Goal: Navigation & Orientation: Find specific page/section

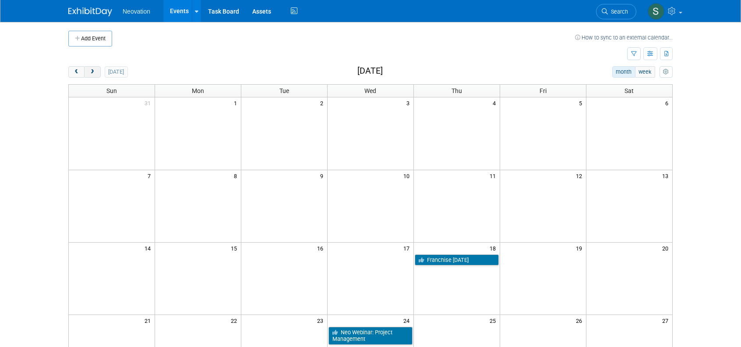
click at [91, 73] on span "next" at bounding box center [92, 72] width 7 height 6
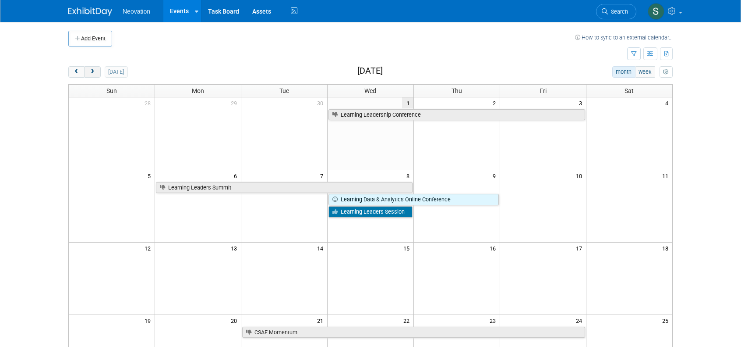
click at [90, 70] on span "next" at bounding box center [92, 72] width 7 height 6
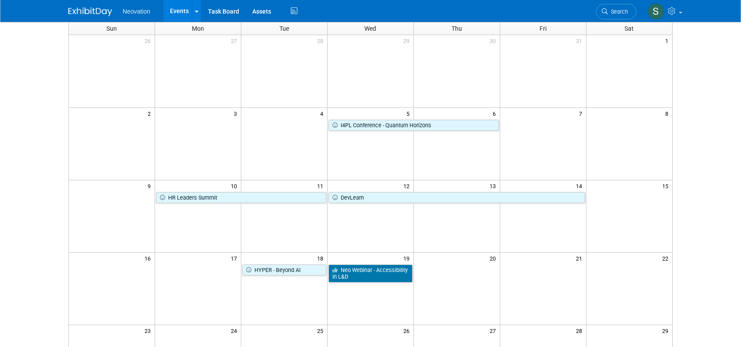
scroll to position [44, 0]
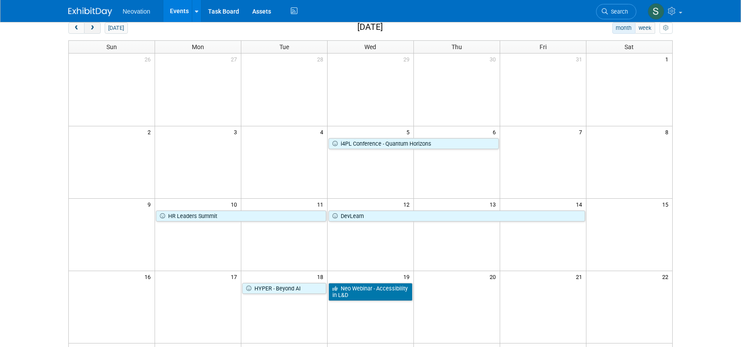
click at [91, 27] on span "next" at bounding box center [92, 28] width 7 height 6
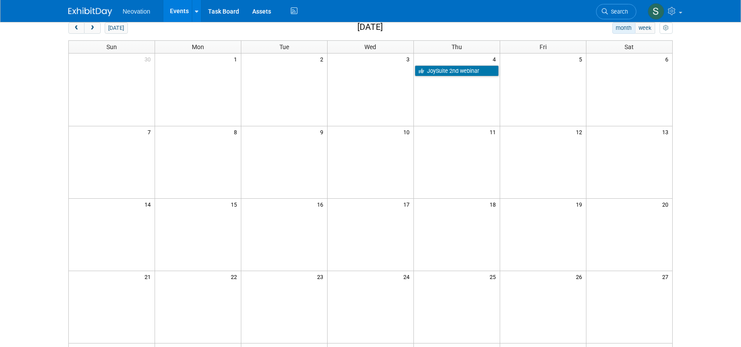
scroll to position [0, 0]
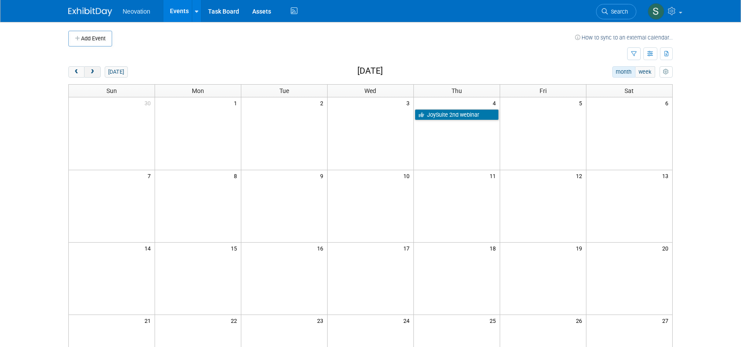
click at [98, 67] on button "next" at bounding box center [92, 71] width 16 height 11
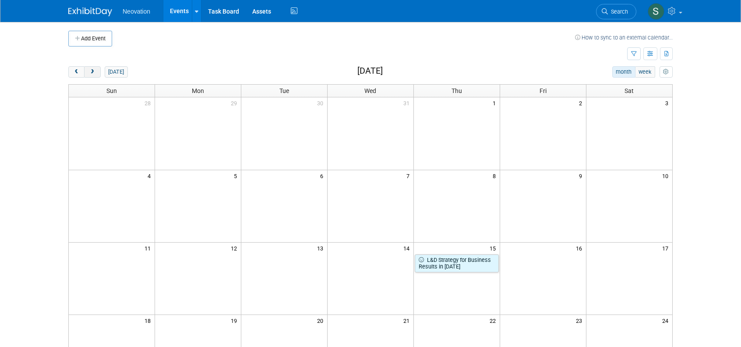
click at [91, 73] on span "next" at bounding box center [92, 72] width 7 height 6
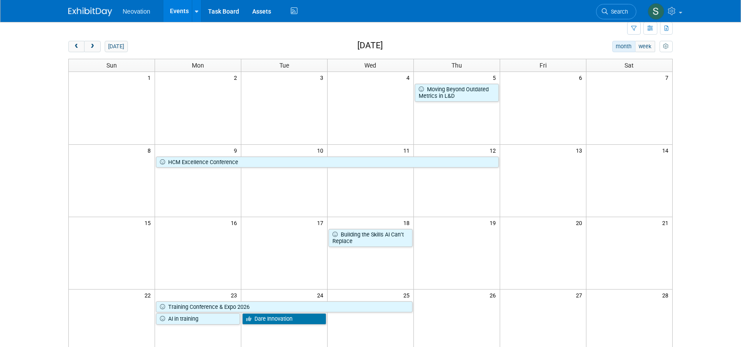
scroll to position [44, 0]
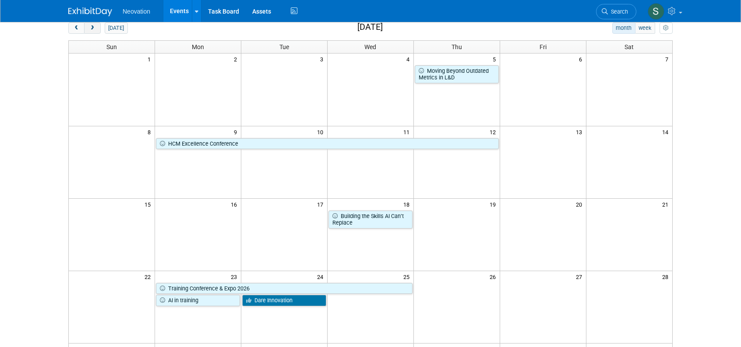
click at [91, 27] on span "next" at bounding box center [92, 28] width 7 height 6
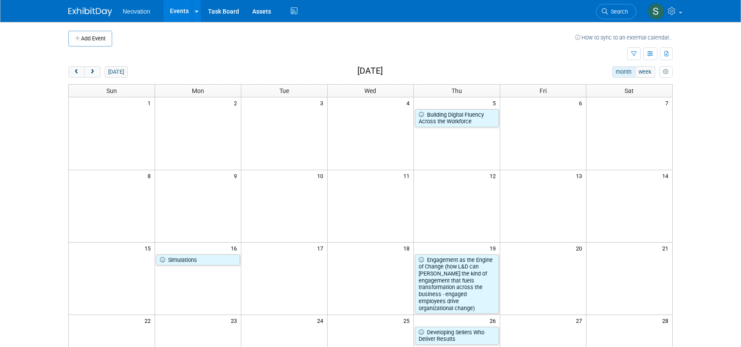
scroll to position [0, 0]
click at [91, 69] on span "next" at bounding box center [92, 72] width 7 height 6
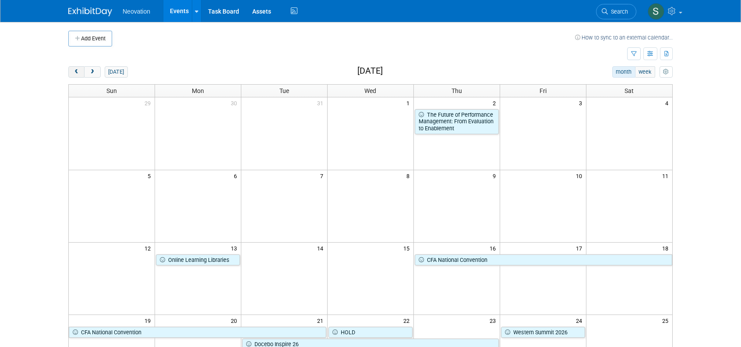
click at [74, 69] on span "prev" at bounding box center [76, 72] width 7 height 6
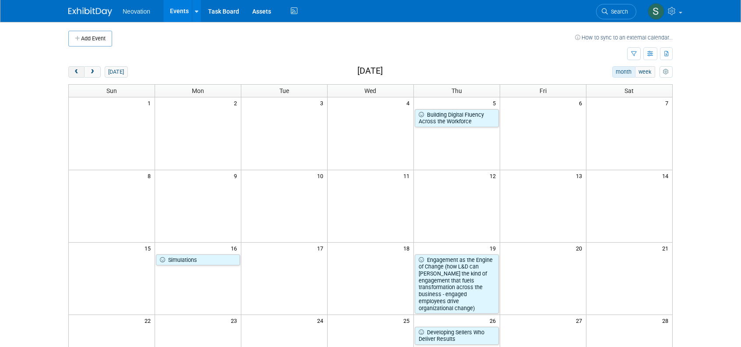
click at [74, 69] on span "prev" at bounding box center [76, 72] width 7 height 6
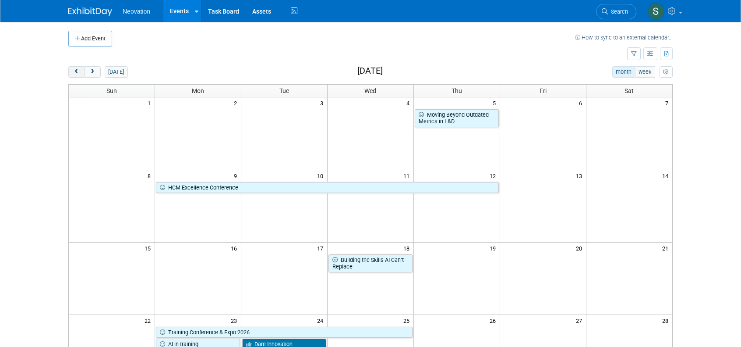
click at [74, 69] on span "prev" at bounding box center [76, 72] width 7 height 6
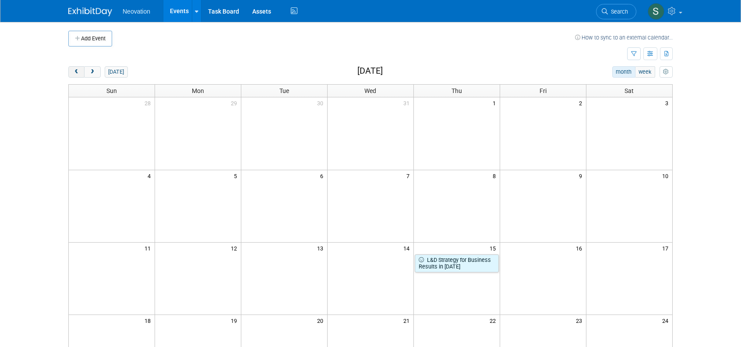
click at [74, 69] on span "prev" at bounding box center [76, 72] width 7 height 6
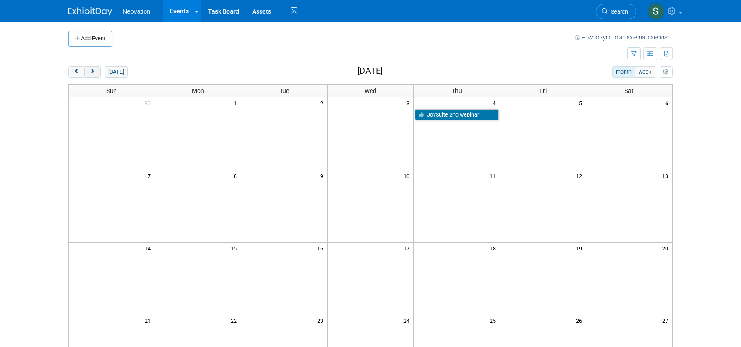
click at [94, 69] on span "next" at bounding box center [92, 72] width 7 height 6
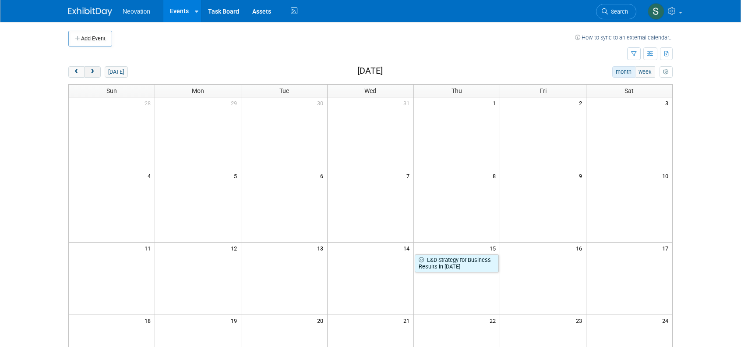
click at [90, 70] on span "next" at bounding box center [92, 72] width 7 height 6
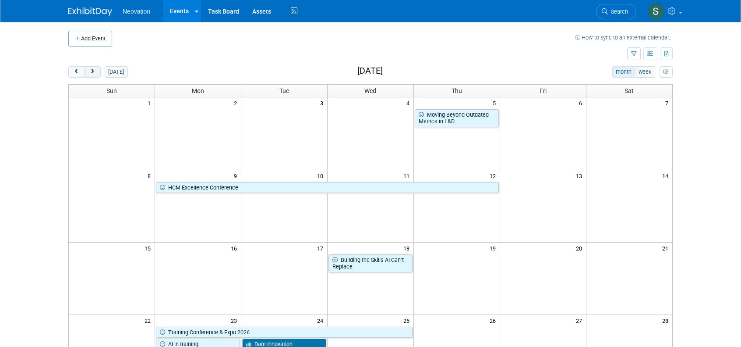
click at [90, 70] on span "next" at bounding box center [92, 72] width 7 height 6
